Goal: Find contact information: Find contact information

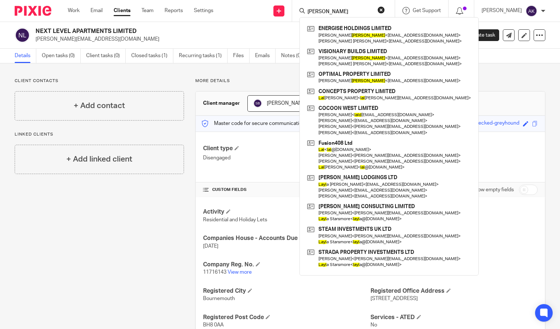
type input "[PERSON_NAME]"
click at [275, 75] on div "Client contacts + Add contact Linked clients + Add linked client More details C…" at bounding box center [280, 314] width 560 height 502
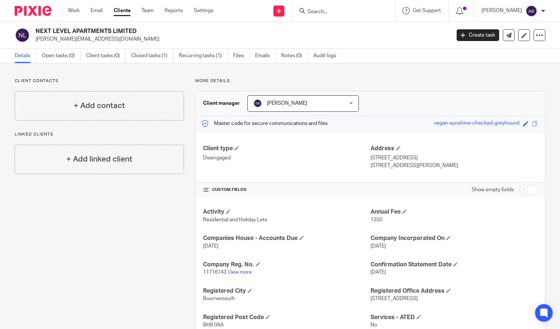
click at [332, 12] on input "Search" at bounding box center [340, 12] width 66 height 7
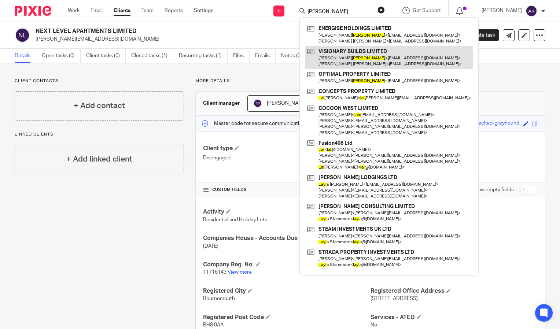
type input "[PERSON_NAME]"
click at [352, 62] on link at bounding box center [388, 57] width 167 height 23
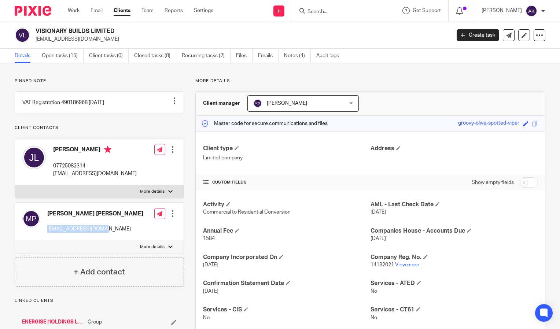
drag, startPoint x: 47, startPoint y: 236, endPoint x: 119, endPoint y: 242, distance: 71.7
click at [119, 236] on div "[PERSON_NAME] [PERSON_NAME] [EMAIL_ADDRESS][DOMAIN_NAME]" at bounding box center [82, 221] width 121 height 30
drag, startPoint x: 119, startPoint y: 242, endPoint x: 82, endPoint y: 237, distance: 36.6
copy p "[EMAIL_ADDRESS][DOMAIN_NAME]"
click at [295, 154] on div "Client type Limited company" at bounding box center [286, 153] width 167 height 17
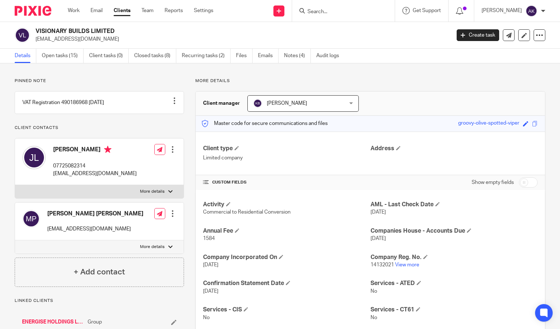
click at [295, 154] on div "Client type Limited company" at bounding box center [286, 153] width 167 height 17
drag, startPoint x: 49, startPoint y: 233, endPoint x: 128, endPoint y: 245, distance: 79.3
click at [128, 240] on div "[PERSON_NAME] [PERSON_NAME] [EMAIL_ADDRESS][DOMAIN_NAME] Edit contact Create cl…" at bounding box center [99, 222] width 169 height 38
drag, startPoint x: 128, startPoint y: 245, endPoint x: 101, endPoint y: 236, distance: 28.3
click at [101, 233] on p "[EMAIL_ADDRESS][DOMAIN_NAME]" at bounding box center [95, 228] width 96 height 7
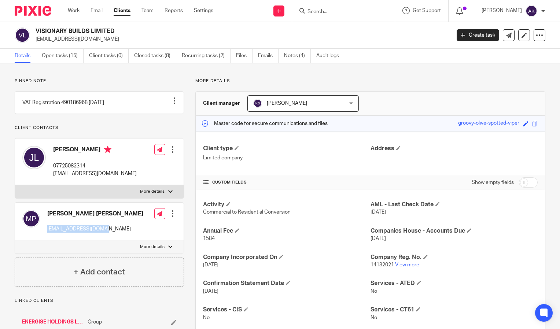
drag, startPoint x: 101, startPoint y: 236, endPoint x: 48, endPoint y: 233, distance: 53.6
click at [48, 233] on p "[EMAIL_ADDRESS][DOMAIN_NAME]" at bounding box center [95, 228] width 96 height 7
drag, startPoint x: 48, startPoint y: 233, endPoint x: 56, endPoint y: 235, distance: 8.4
copy p "[EMAIL_ADDRESS][DOMAIN_NAME]"
click at [344, 9] on input "Search" at bounding box center [340, 12] width 66 height 7
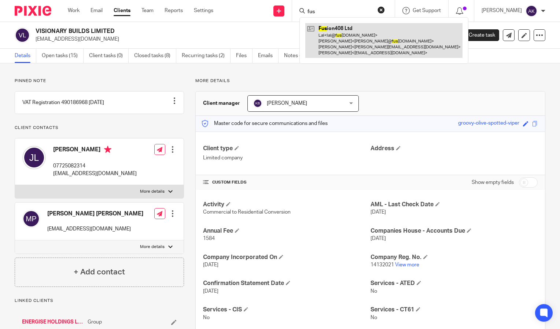
type input "fus"
click at [385, 46] on link at bounding box center [383, 40] width 157 height 35
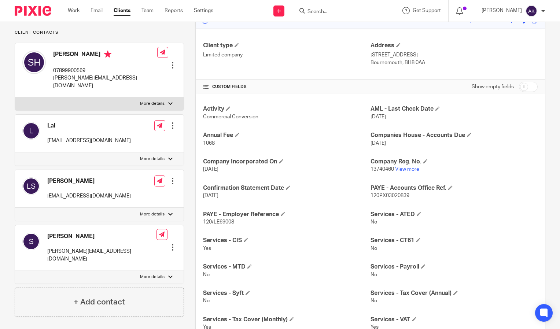
scroll to position [103, 0]
drag, startPoint x: 48, startPoint y: 251, endPoint x: 106, endPoint y: 253, distance: 58.0
click at [106, 253] on div "Sean sean@fusion408.co.uk Edit contact Create client from contact Export data M…" at bounding box center [99, 247] width 169 height 45
drag, startPoint x: 106, startPoint y: 253, endPoint x: 88, endPoint y: 257, distance: 17.9
copy p "sean@fusion408.co.uk"
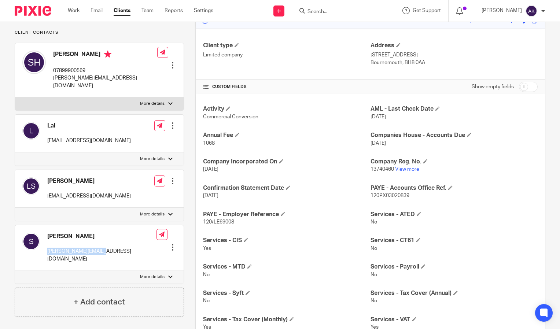
copy p "sean@fusion408.co.uk"
